Goal: Task Accomplishment & Management: Complete application form

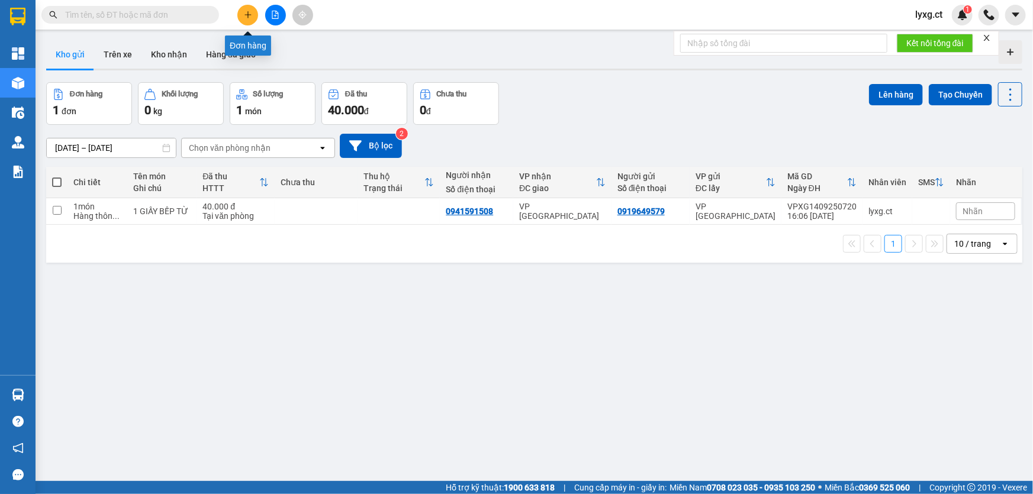
click at [242, 16] on button at bounding box center [247, 15] width 21 height 21
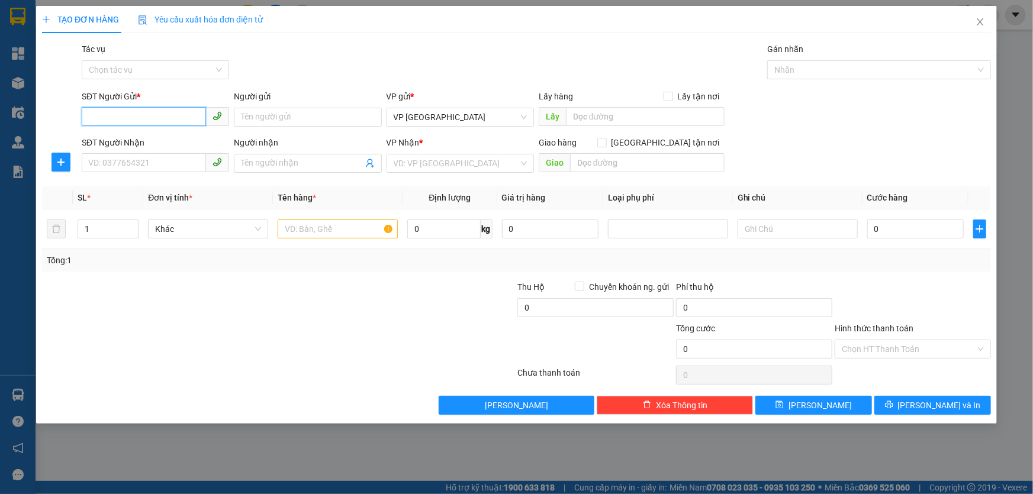
click at [144, 114] on input "SĐT Người Gửi *" at bounding box center [144, 116] width 124 height 19
type input "0988794192"
click at [169, 166] on input "SĐT Người Nhận" at bounding box center [144, 162] width 124 height 19
type input "0947000567"
click at [497, 166] on input "search" at bounding box center [456, 163] width 125 height 18
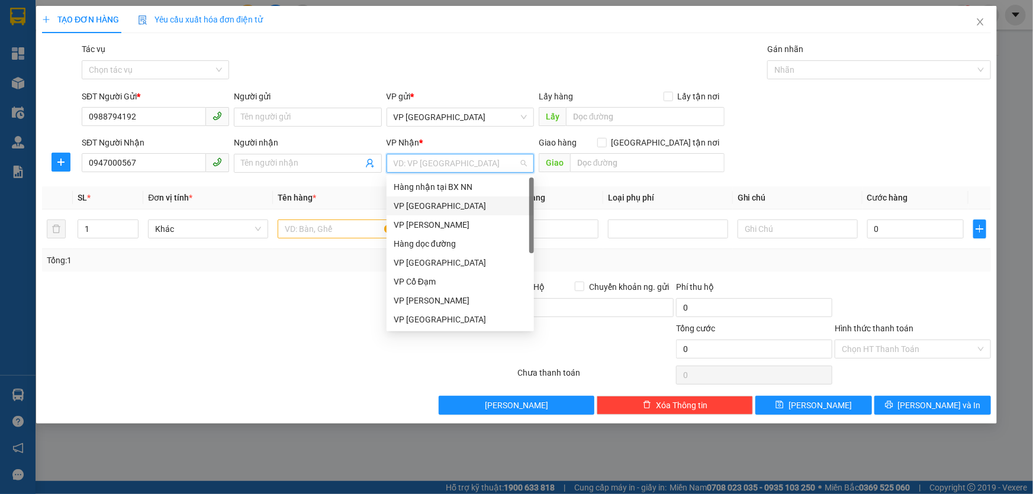
drag, startPoint x: 434, startPoint y: 207, endPoint x: 349, endPoint y: 224, distance: 86.9
click at [433, 207] on div "VP [GEOGRAPHIC_DATA]" at bounding box center [460, 205] width 133 height 13
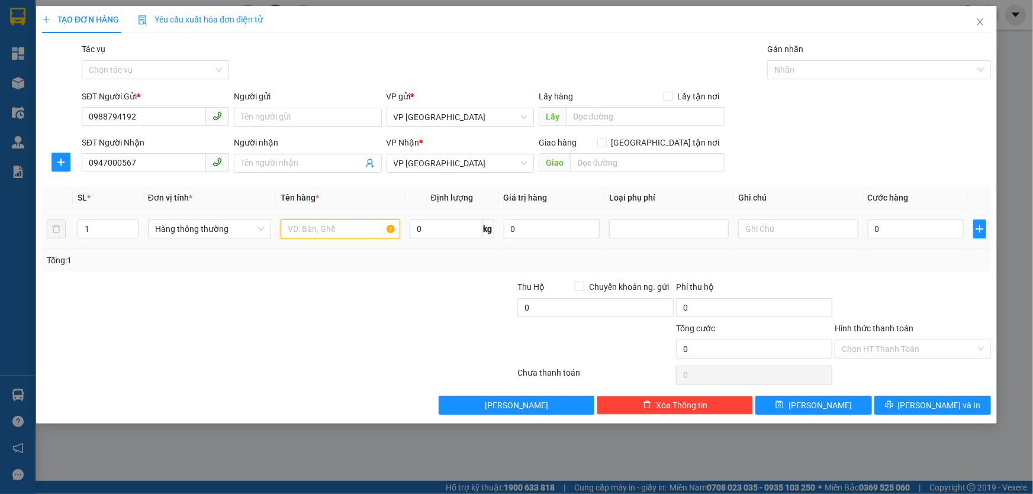
click at [314, 227] on input "text" at bounding box center [340, 229] width 120 height 19
type input "1"
type input "2 XỐP BƯỞI"
click at [912, 228] on input "0" at bounding box center [915, 229] width 96 height 19
type input "1"
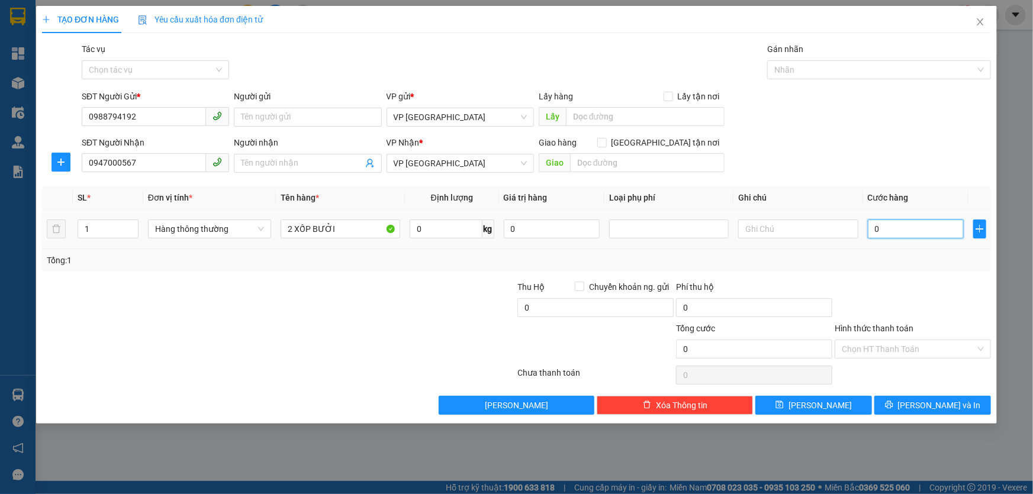
type input "1"
type input "13"
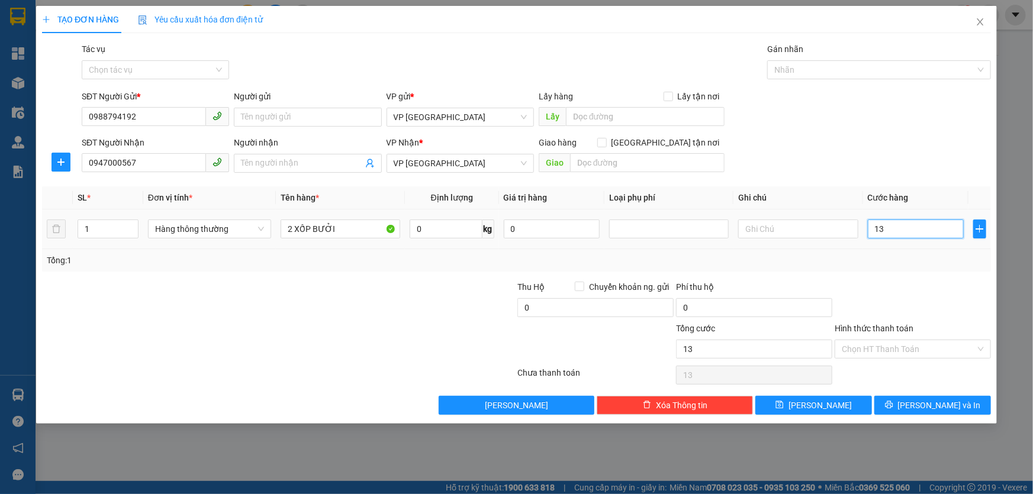
type input "130"
type input "130.000"
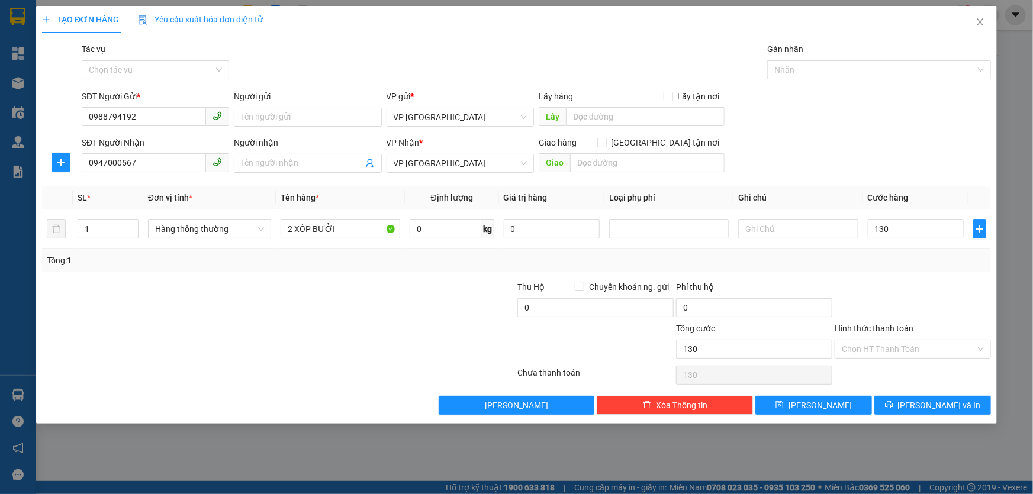
type input "130.000"
click at [885, 252] on div "Tổng: 1" at bounding box center [516, 260] width 949 height 22
click at [898, 347] on input "Hình thức thanh toán" at bounding box center [908, 349] width 134 height 18
click at [376, 291] on div at bounding box center [437, 300] width 159 height 41
click at [103, 227] on input "1" at bounding box center [108, 229] width 60 height 18
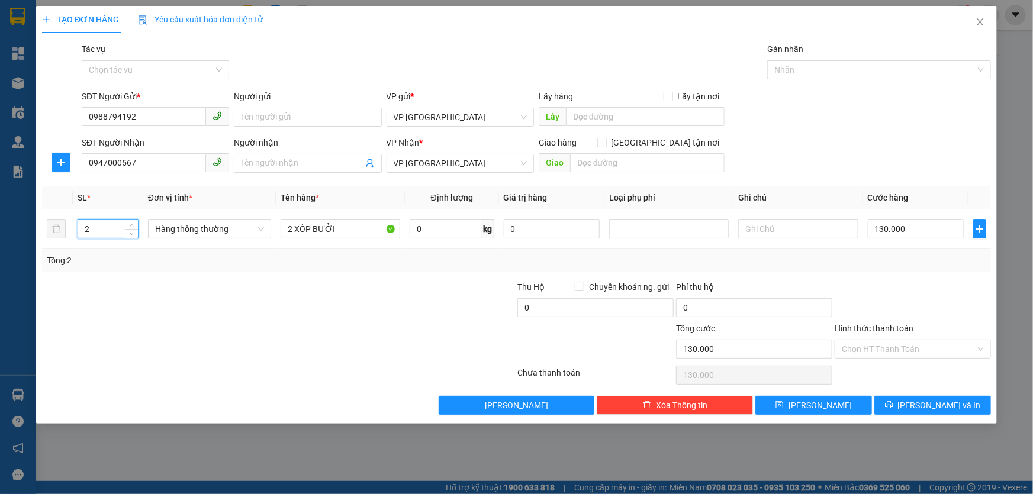
type input "2"
click at [262, 298] on div at bounding box center [199, 300] width 317 height 41
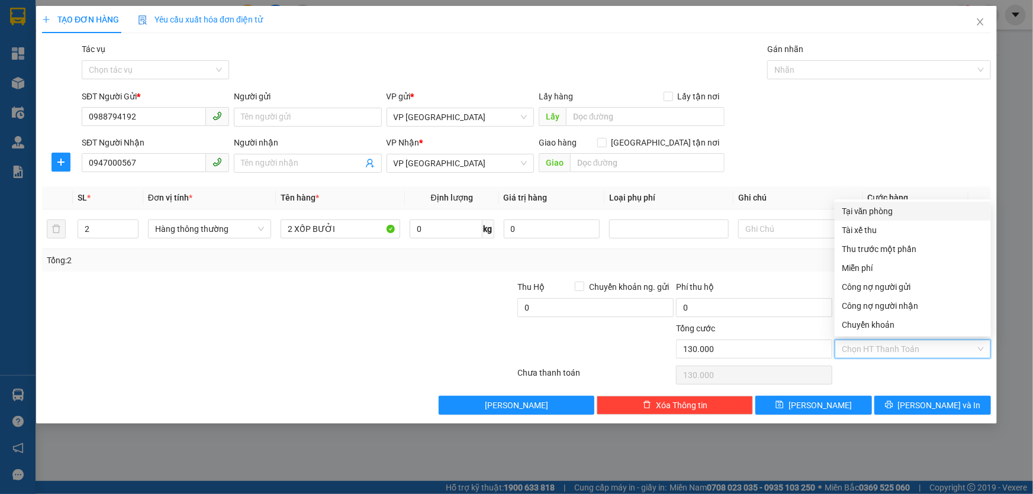
click at [915, 352] on input "Hình thức thanh toán" at bounding box center [908, 349] width 134 height 18
click at [868, 209] on div "Tại văn phòng" at bounding box center [912, 211] width 142 height 13
type input "0"
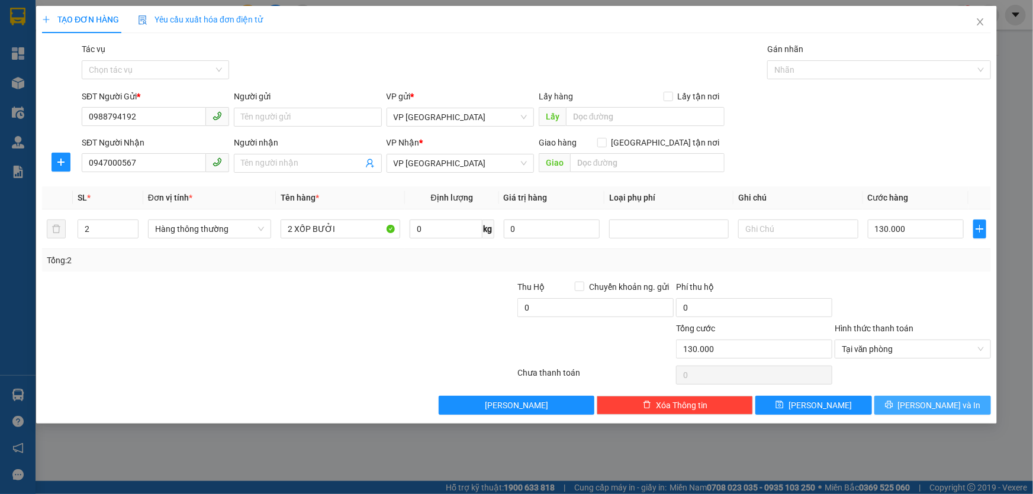
click at [927, 404] on span "[PERSON_NAME] và In" at bounding box center [939, 405] width 83 height 13
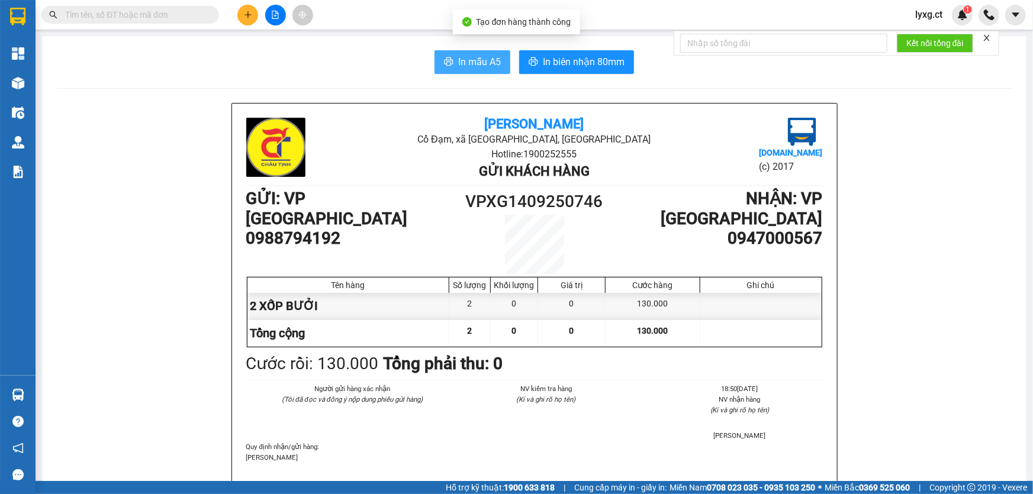
click at [446, 60] on icon "printer" at bounding box center [448, 61] width 9 height 9
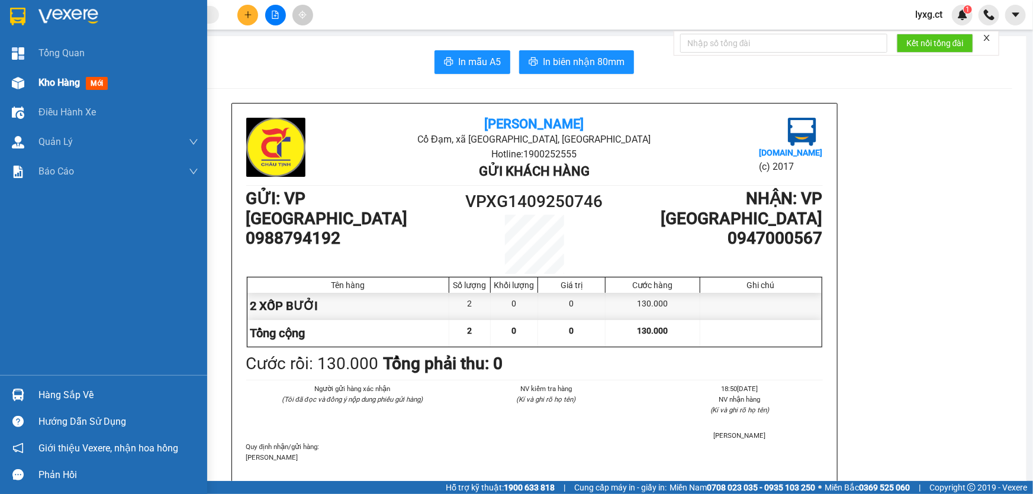
click at [55, 83] on span "Kho hàng" at bounding box center [58, 82] width 41 height 11
